Goal: Task Accomplishment & Management: Use online tool/utility

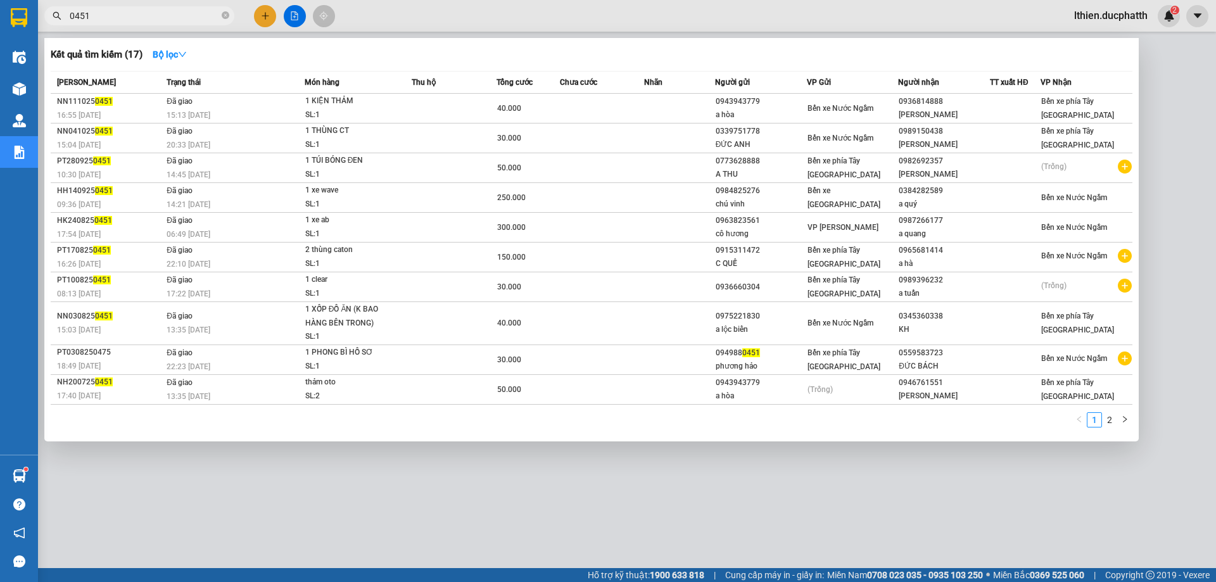
drag, startPoint x: 0, startPoint y: 0, endPoint x: 44, endPoint y: 13, distance: 46.3
click at [44, 13] on span "0451" at bounding box center [139, 15] width 190 height 19
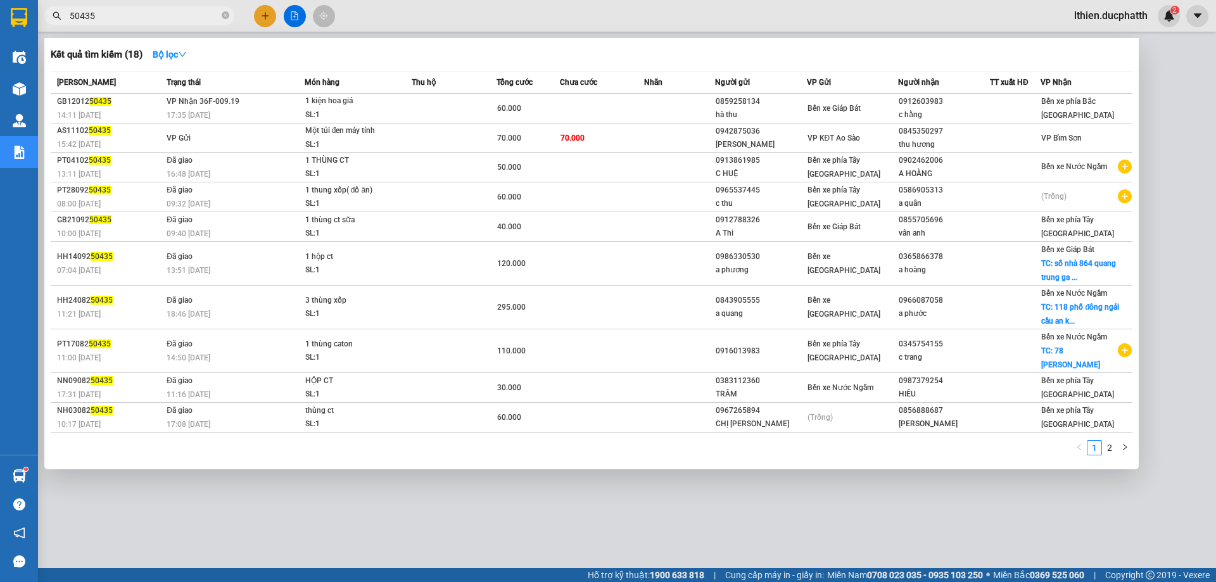
type input "50435"
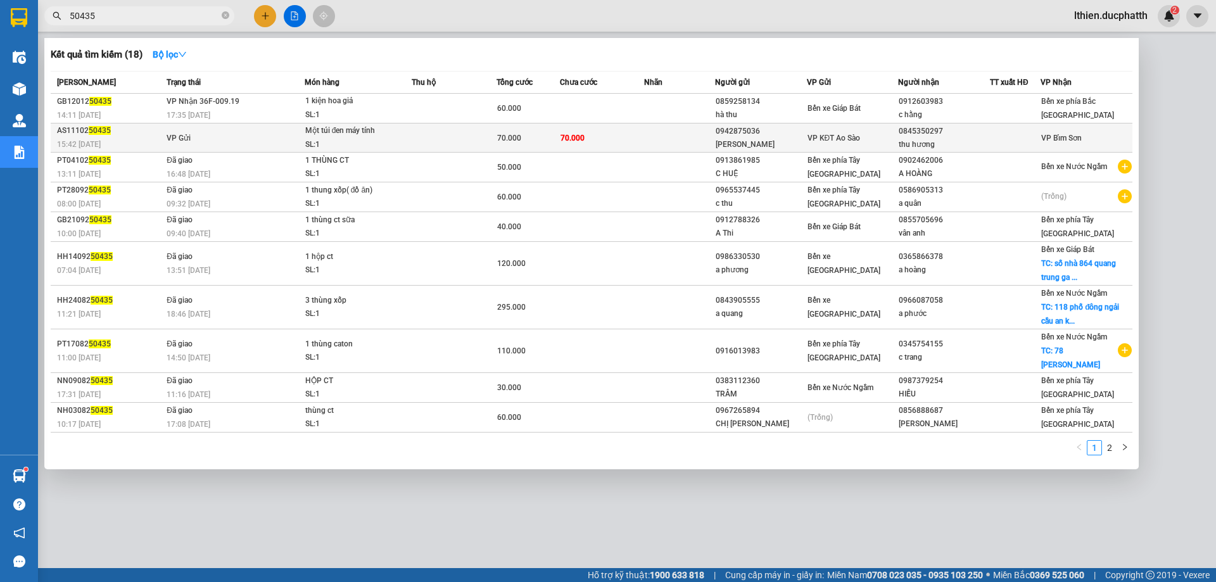
click at [525, 148] on td "70.000" at bounding box center [528, 138] width 63 height 29
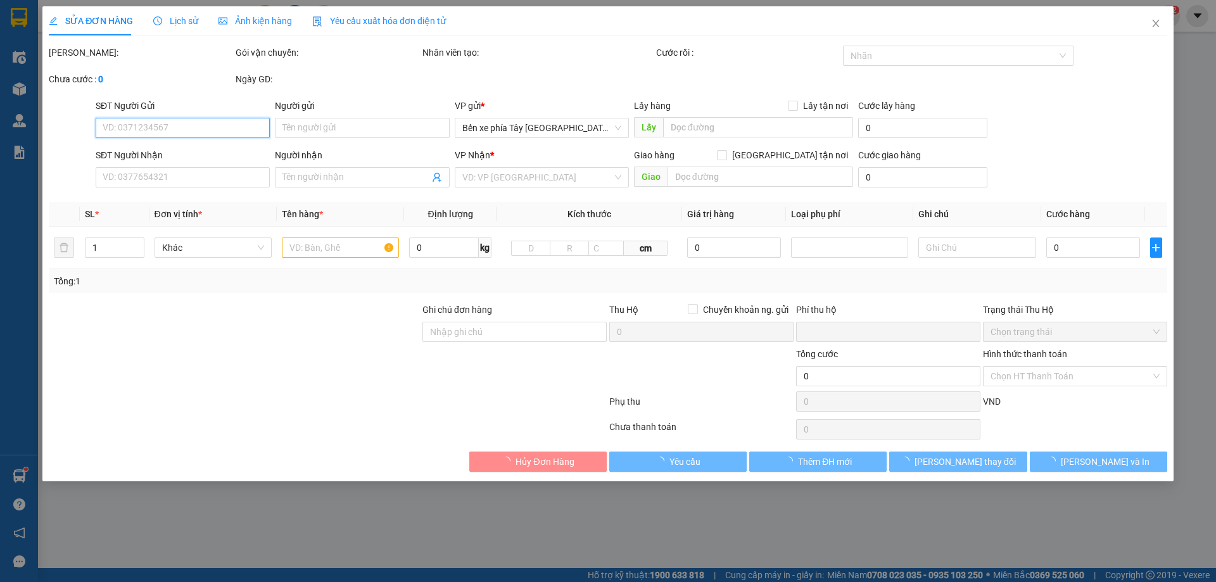
type input "0942875036"
type input "[PERSON_NAME]"
type input "0845350297"
type input "thu hương"
type input "0"
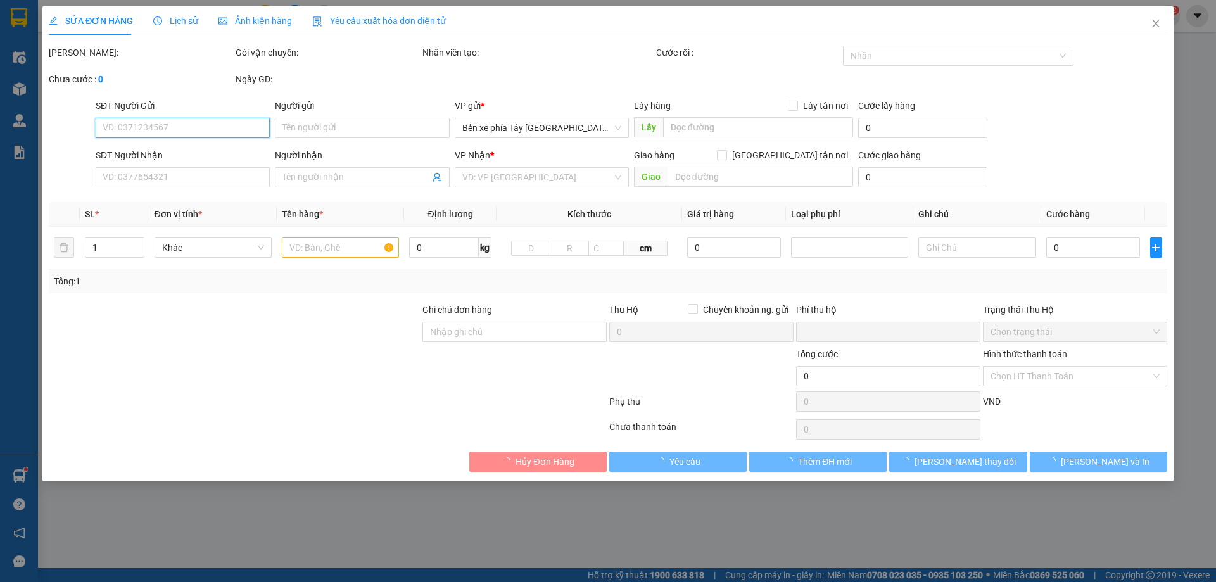
type input "70.000"
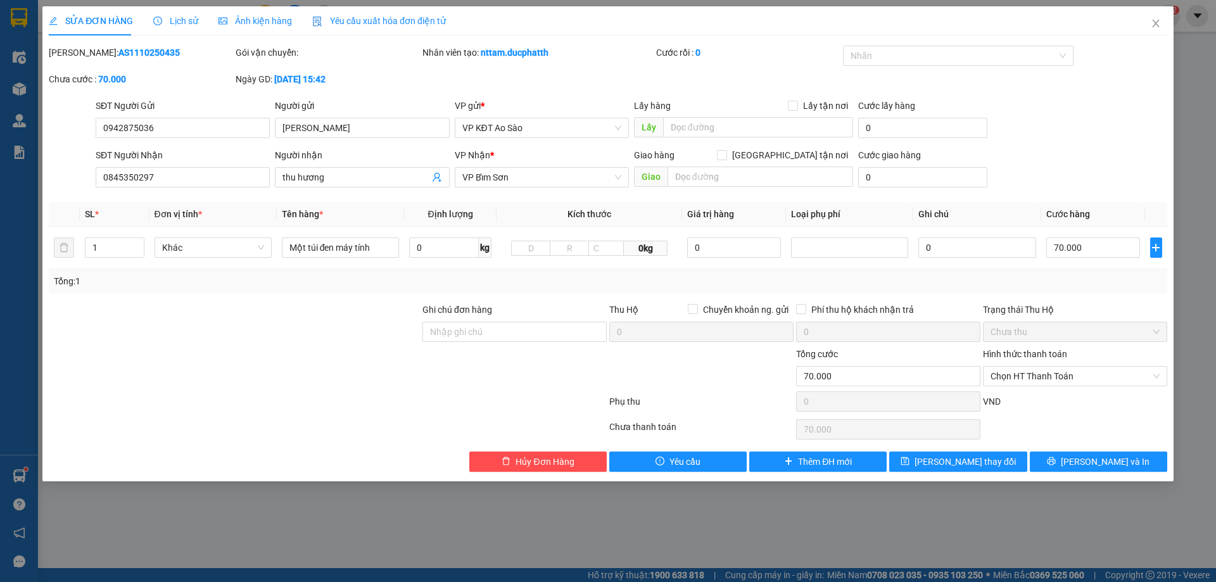
drag, startPoint x: 150, startPoint y: 54, endPoint x: 82, endPoint y: 54, distance: 67.8
click at [82, 54] on div "[PERSON_NAME]: AS1110250435" at bounding box center [141, 53] width 184 height 14
copy b "AS1110250435"
click at [1151, 20] on icon "close" at bounding box center [1156, 23] width 10 height 10
